Goal: Information Seeking & Learning: Learn about a topic

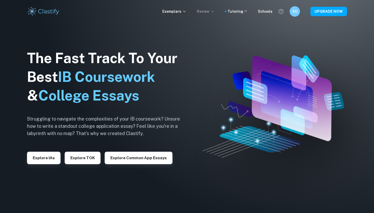
click at [211, 10] on p "Review" at bounding box center [206, 12] width 18 height 6
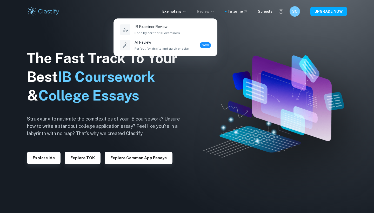
click at [211, 10] on div at bounding box center [187, 106] width 374 height 213
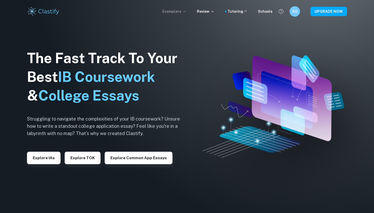
click at [177, 10] on p "Exemplars" at bounding box center [174, 12] width 24 height 6
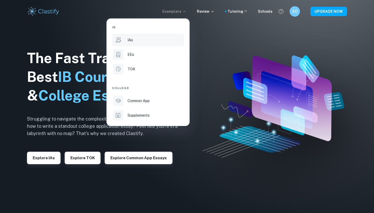
click at [137, 41] on div "IAs" at bounding box center [156, 40] width 56 height 6
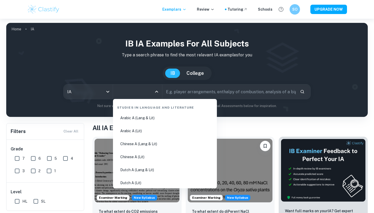
click at [149, 92] on input "All Subjects" at bounding box center [133, 92] width 37 height 10
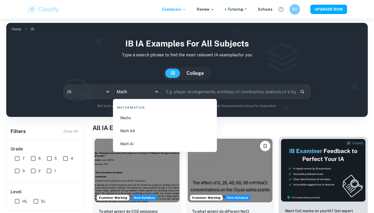
click at [147, 130] on li "Math AA" at bounding box center [165, 131] width 100 height 12
type input "Math AA"
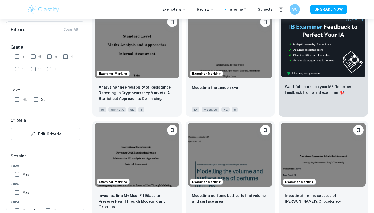
scroll to position [191, 0]
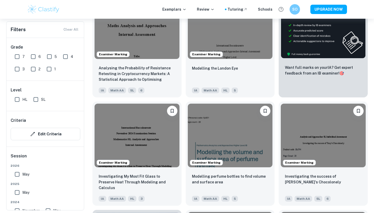
click at [19, 55] on input "7" at bounding box center [17, 56] width 10 height 10
checkbox input "true"
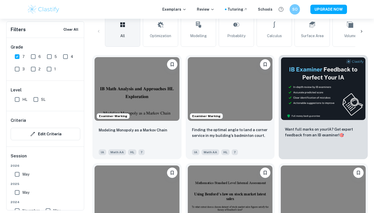
scroll to position [140, 0]
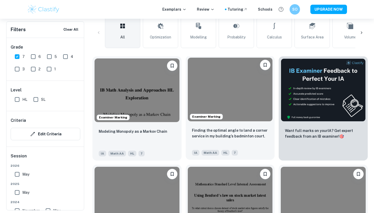
click at [227, 128] on p "Finding the optimal angle to land a corner service in my building’s badminton c…" at bounding box center [230, 133] width 77 height 11
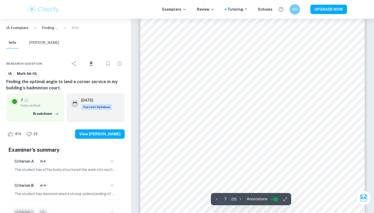
scroll to position [2007, 0]
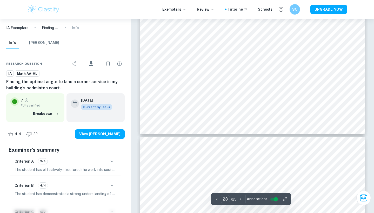
type input "24"
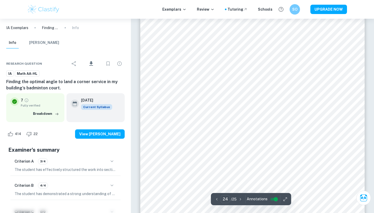
scroll to position [7626, 0]
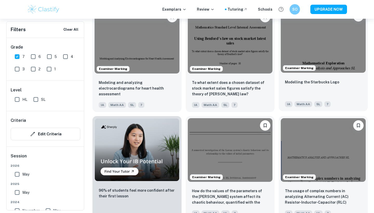
scroll to position [297, 0]
click at [329, 87] on div "Modelling the Starbucks Logo" at bounding box center [323, 88] width 77 height 18
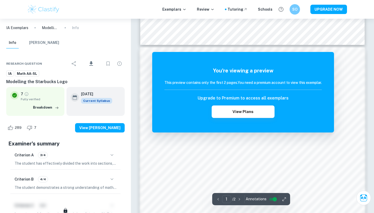
scroll to position [303, 0]
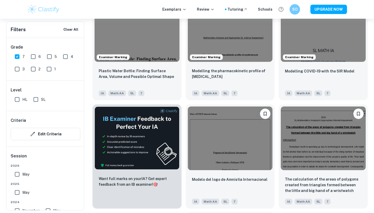
scroll to position [745, 0]
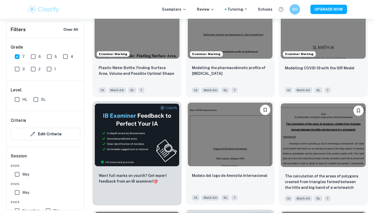
click at [236, 172] on div "Modelo del logo de Amnistía Internacional IA Math AA SL 7" at bounding box center [230, 186] width 89 height 36
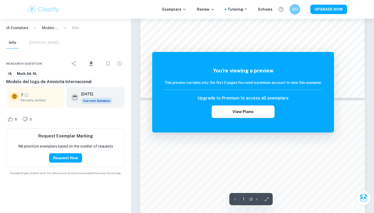
scroll to position [250, 0]
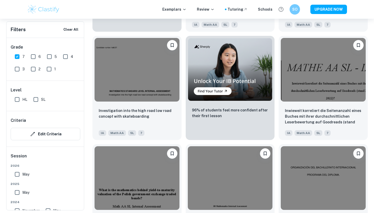
scroll to position [919, 0]
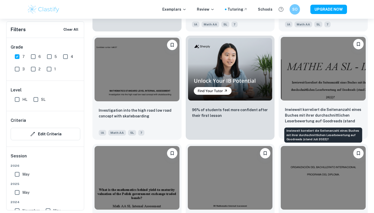
click at [341, 116] on p "Inwieweit korreliert die Seitenanzahl eines Buches mit ihrer durchschnittlichen…" at bounding box center [323, 116] width 77 height 18
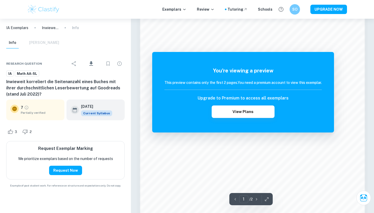
scroll to position [354, 0]
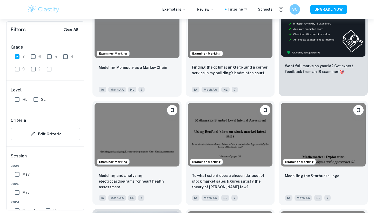
scroll to position [135, 0]
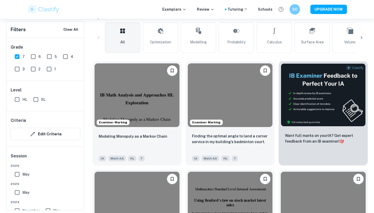
click at [21, 100] on input "HL" at bounding box center [17, 99] width 10 height 10
checkbox input "true"
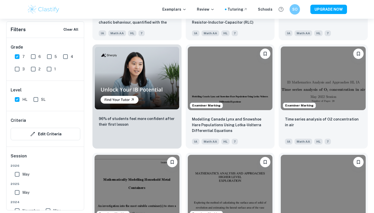
scroll to position [369, 0]
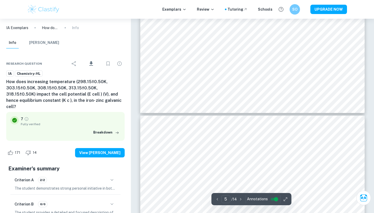
scroll to position [1580, 0]
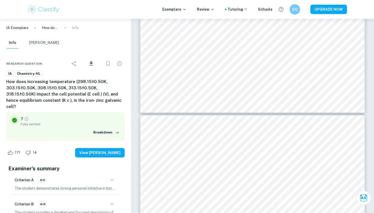
type input "6"
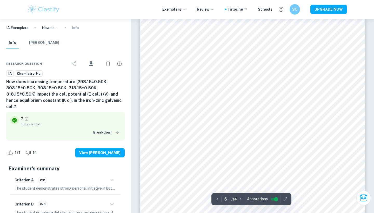
scroll to position [1687, 0]
